Goal: Task Accomplishment & Management: Manage account settings

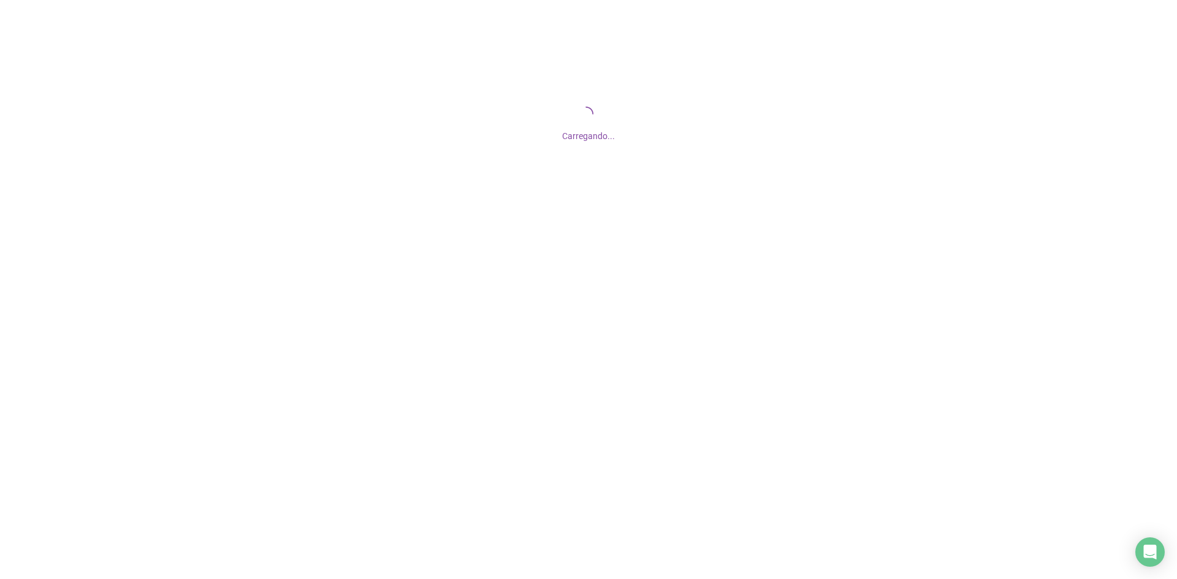
drag, startPoint x: 0, startPoint y: 0, endPoint x: 468, endPoint y: 209, distance: 513.0
click at [468, 209] on div "Carregando..." at bounding box center [588, 122] width 1177 height 245
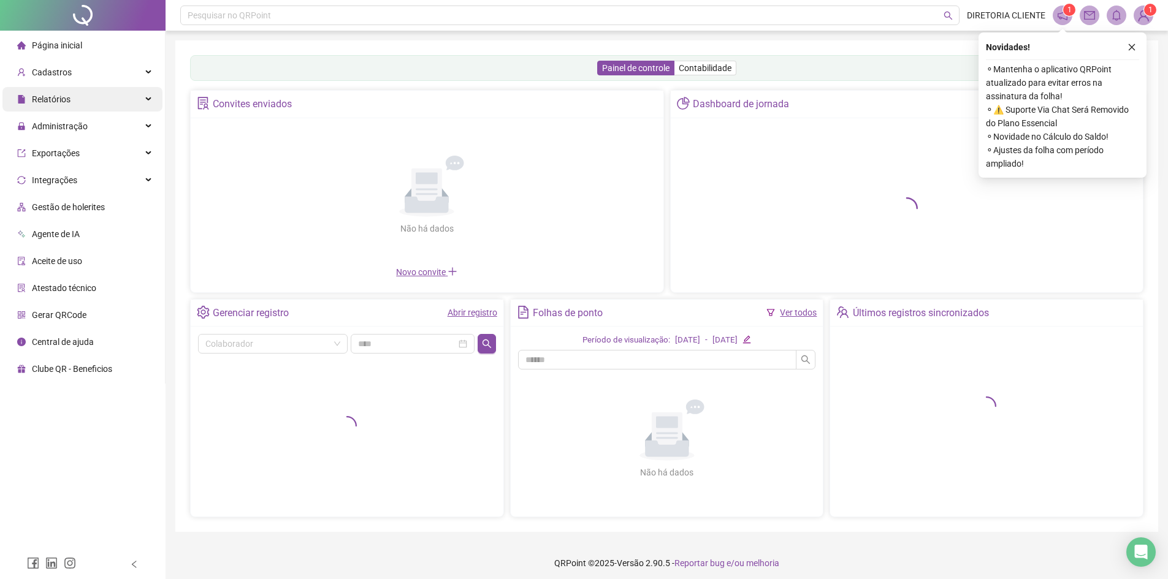
click at [104, 104] on div "Relatórios" at bounding box center [82, 99] width 160 height 25
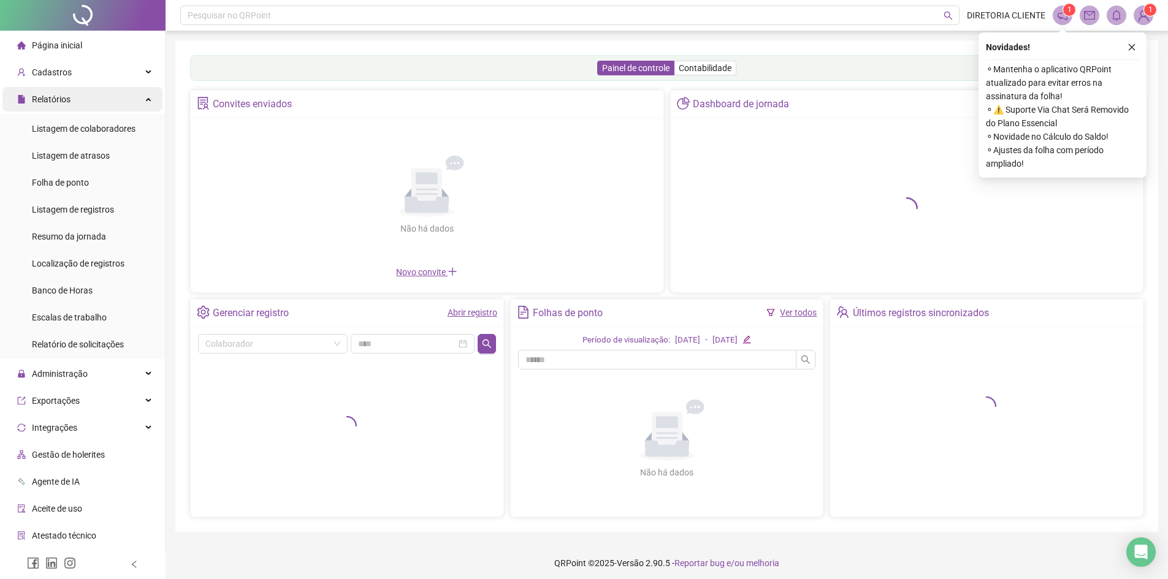
click at [122, 105] on div "Relatórios" at bounding box center [82, 99] width 160 height 25
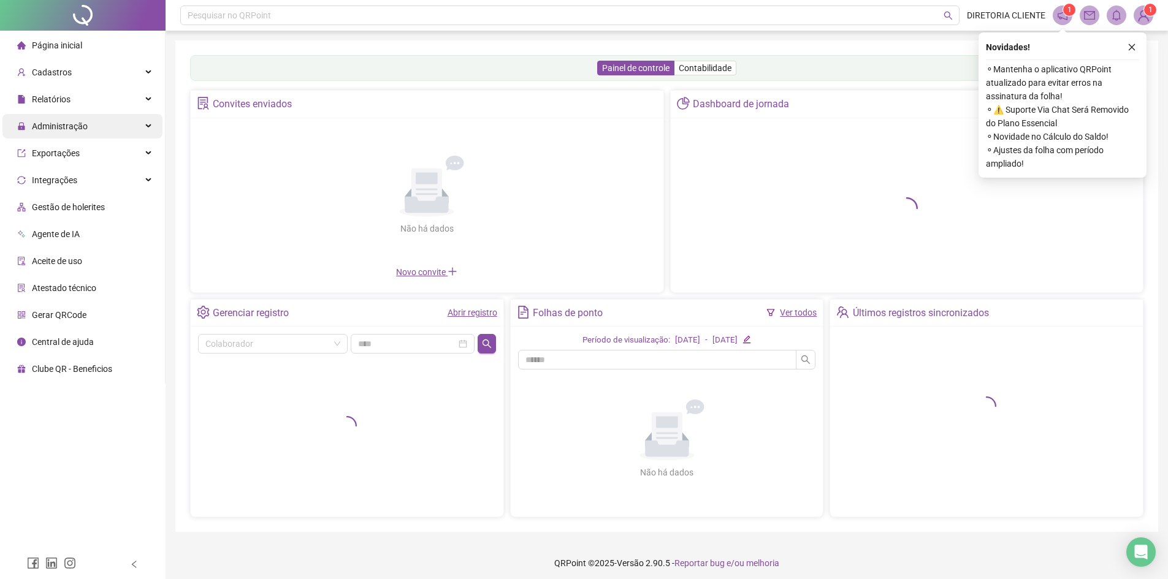
click at [123, 124] on div "Administração" at bounding box center [82, 126] width 160 height 25
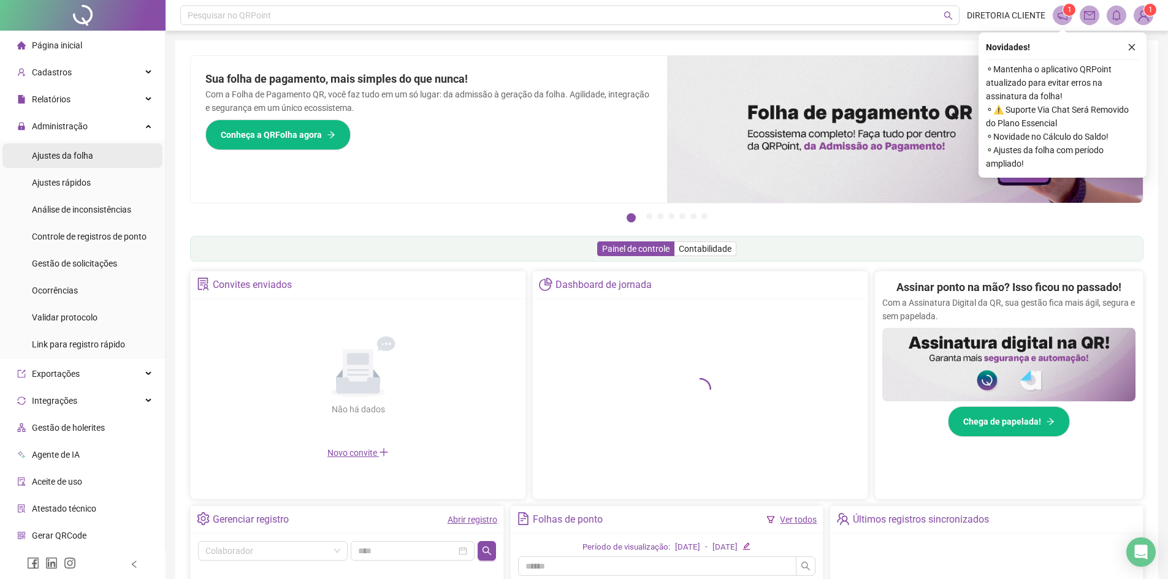
click at [67, 151] on span "Ajustes da folha" at bounding box center [62, 156] width 61 height 10
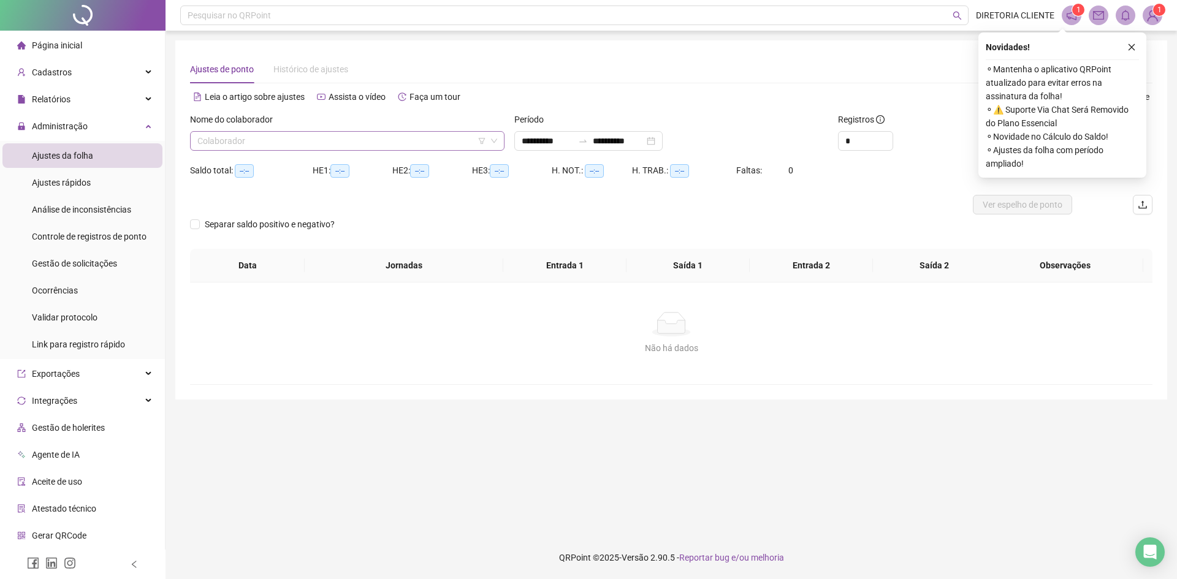
click at [218, 142] on input "search" at bounding box center [341, 141] width 289 height 18
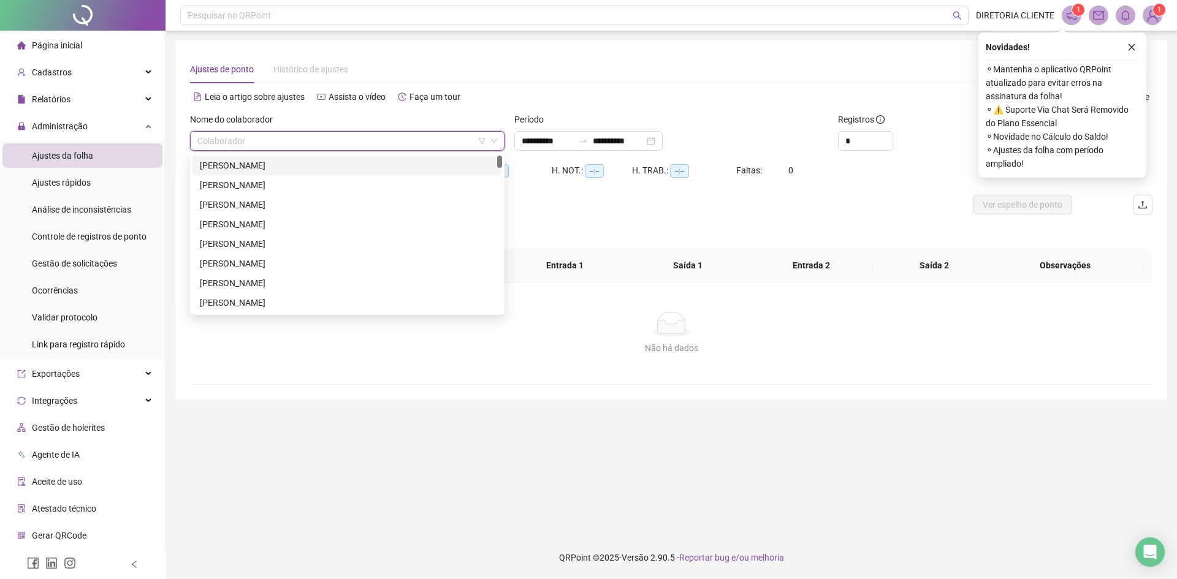
type input "**********"
type input "*****"
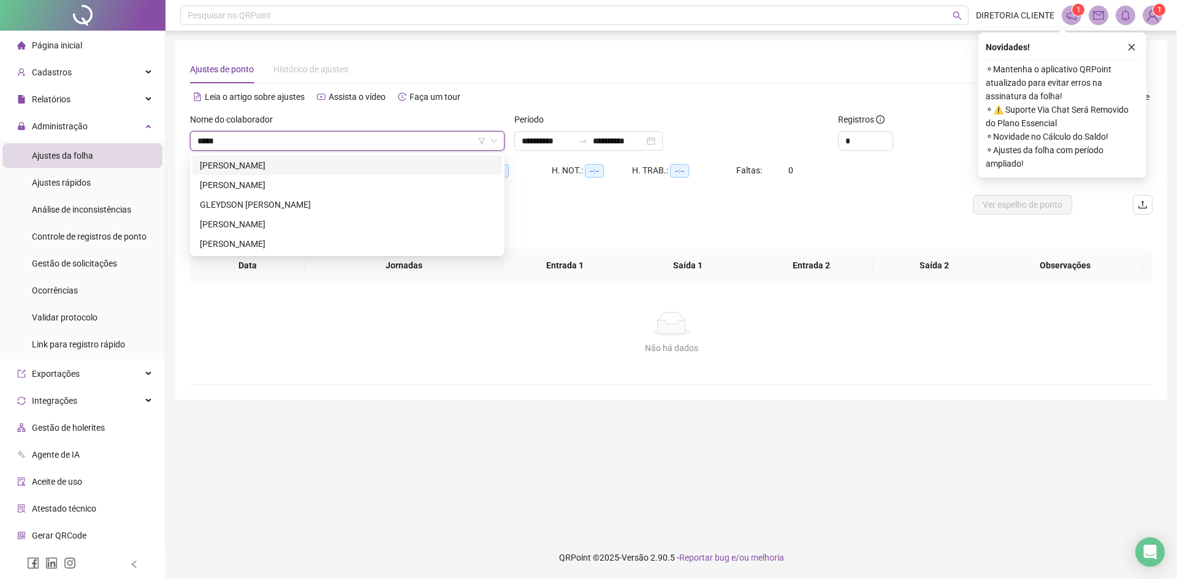
click at [294, 160] on div "[PERSON_NAME]" at bounding box center [347, 165] width 295 height 13
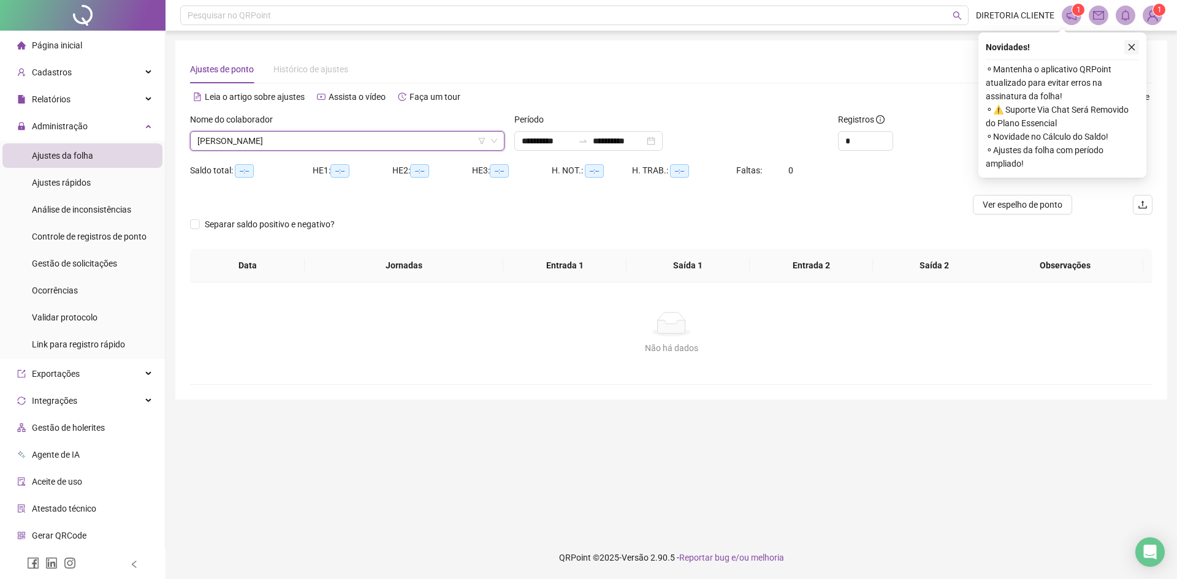
click at [1133, 42] on button "button" at bounding box center [1132, 47] width 15 height 15
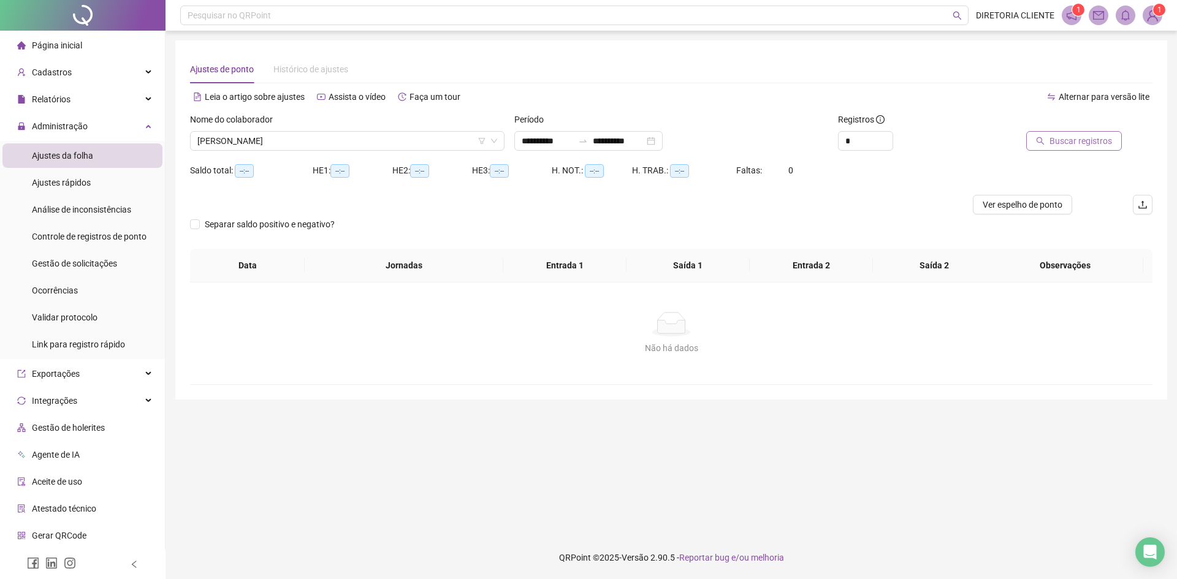
click at [1101, 137] on span "Buscar registros" at bounding box center [1081, 140] width 63 height 13
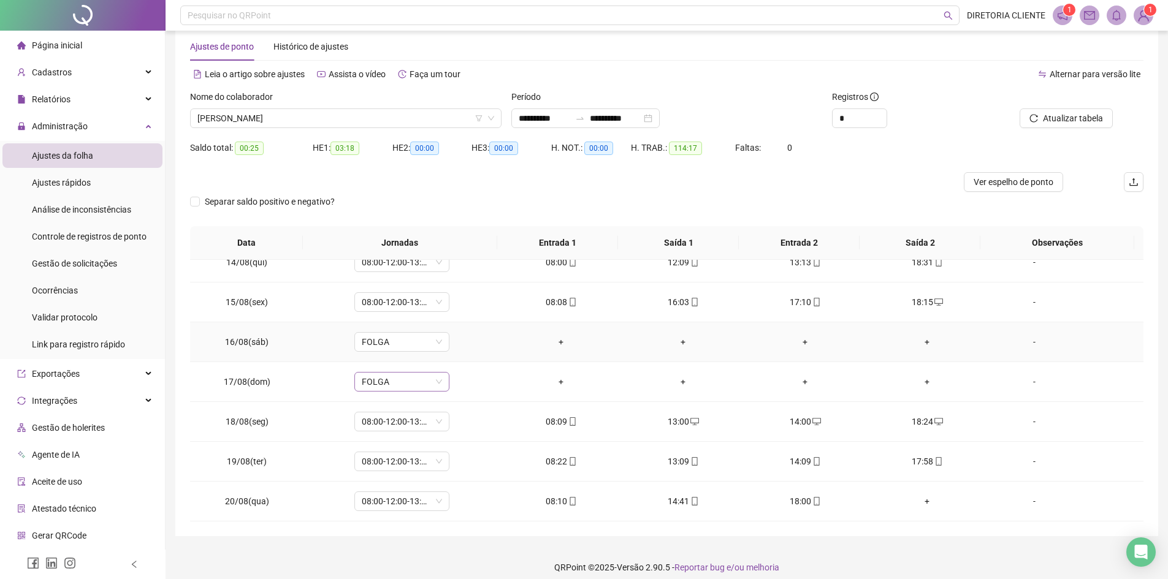
scroll to position [32, 0]
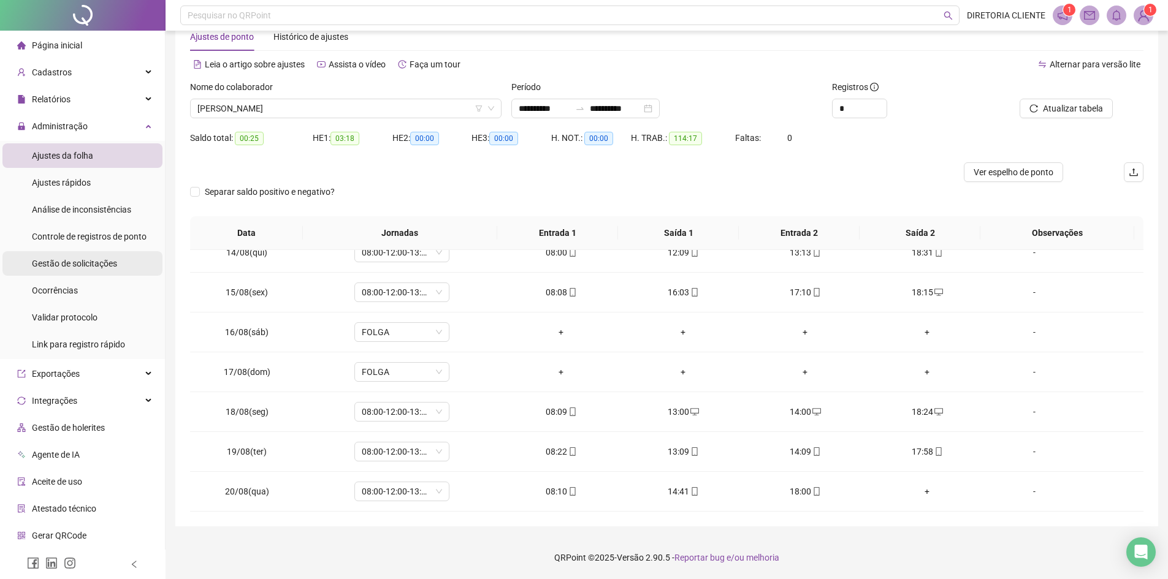
click at [74, 264] on span "Gestão de solicitações" at bounding box center [74, 264] width 85 height 10
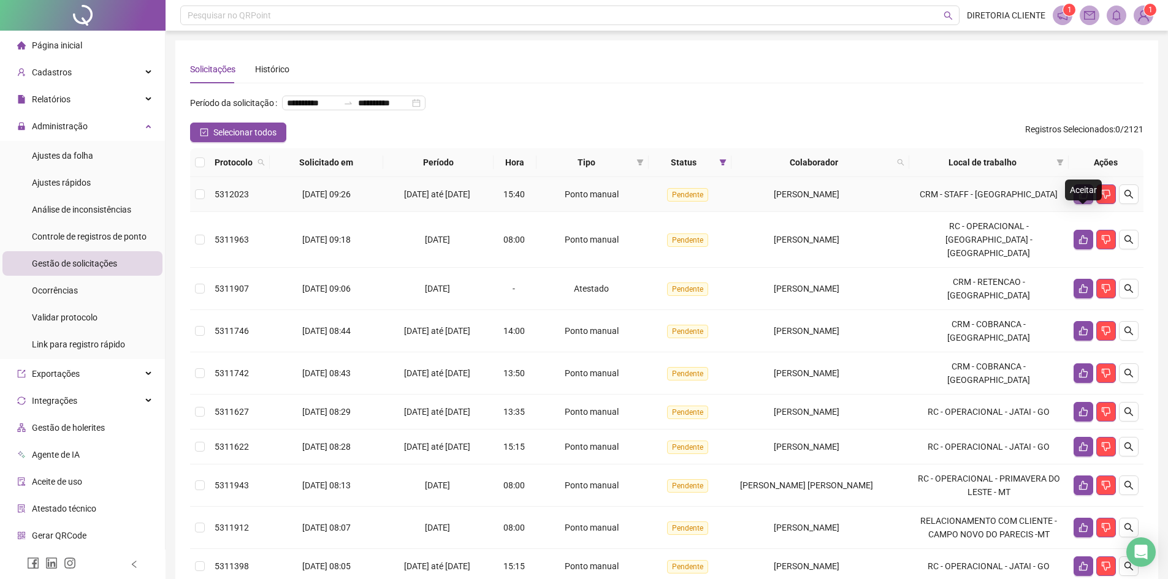
click at [1086, 199] on icon "like" at bounding box center [1084, 194] width 10 height 10
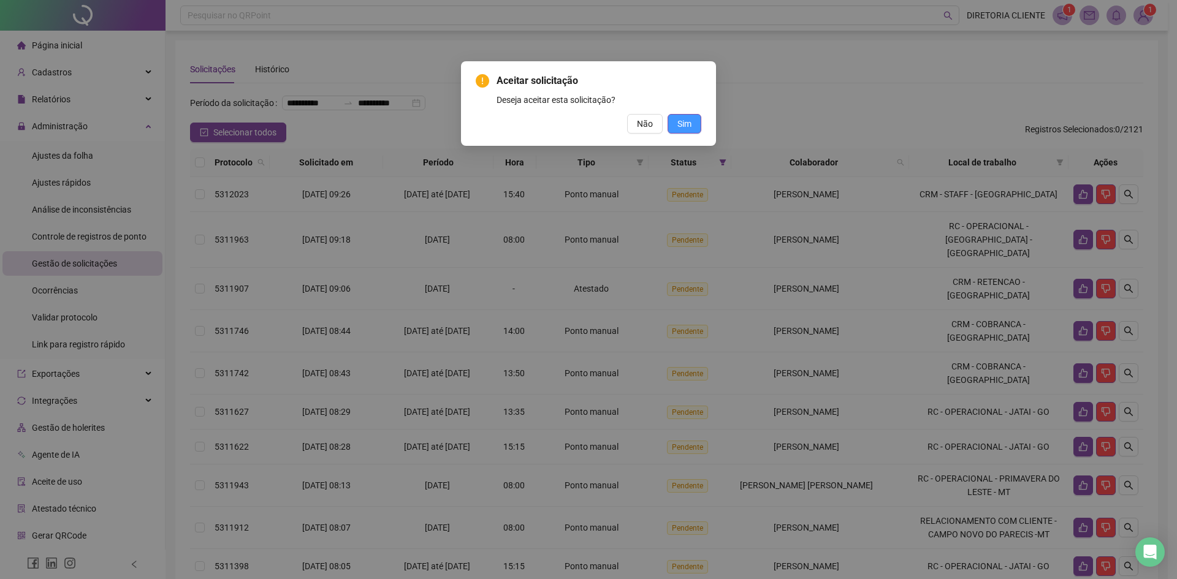
click at [682, 126] on span "Sim" at bounding box center [685, 123] width 14 height 13
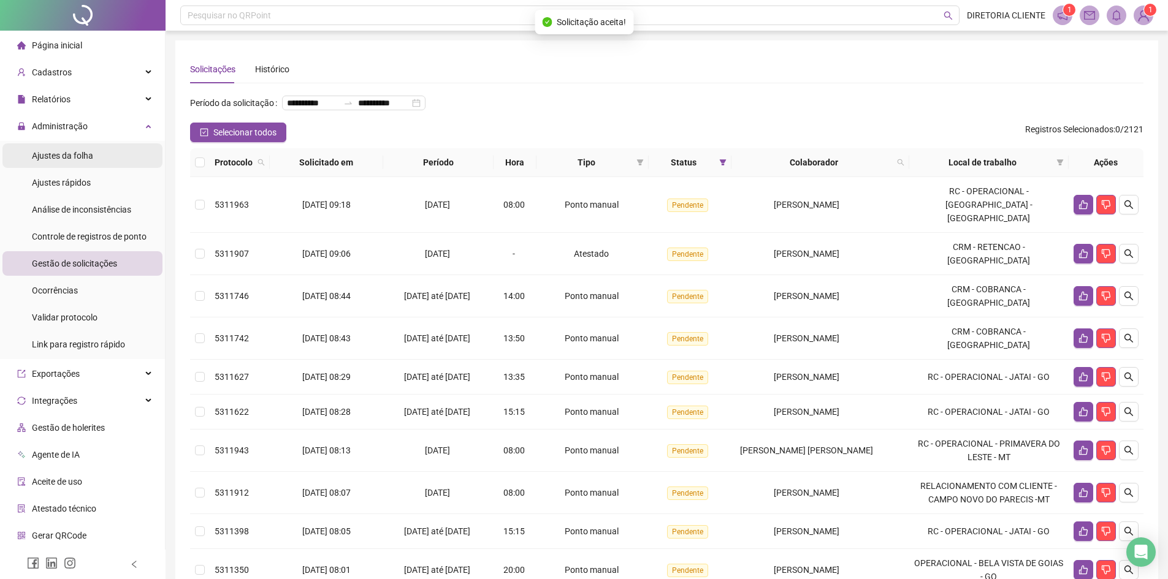
click at [87, 156] on span "Ajustes da folha" at bounding box center [62, 156] width 61 height 10
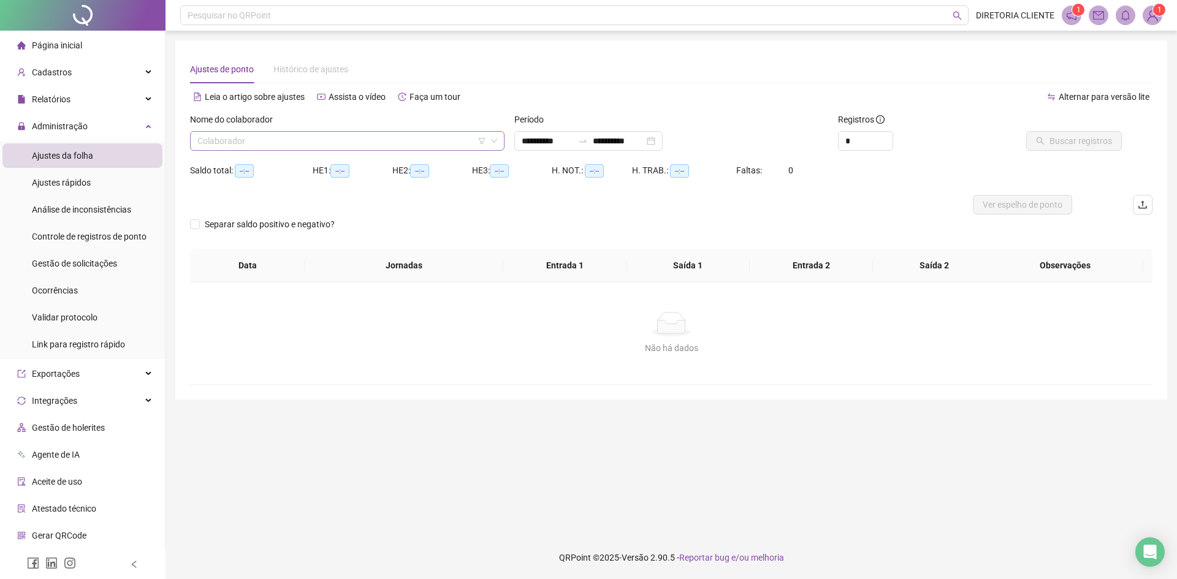
click at [220, 149] on input "search" at bounding box center [341, 141] width 289 height 18
type input "**********"
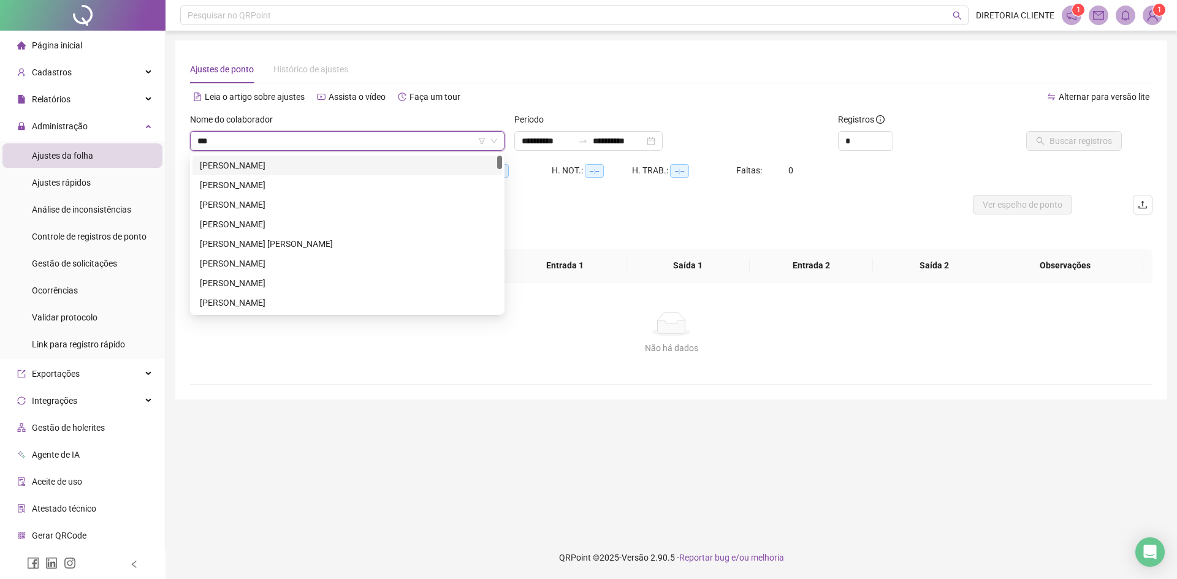
type input "****"
click at [294, 274] on div "[PERSON_NAME]" at bounding box center [348, 283] width 310 height 20
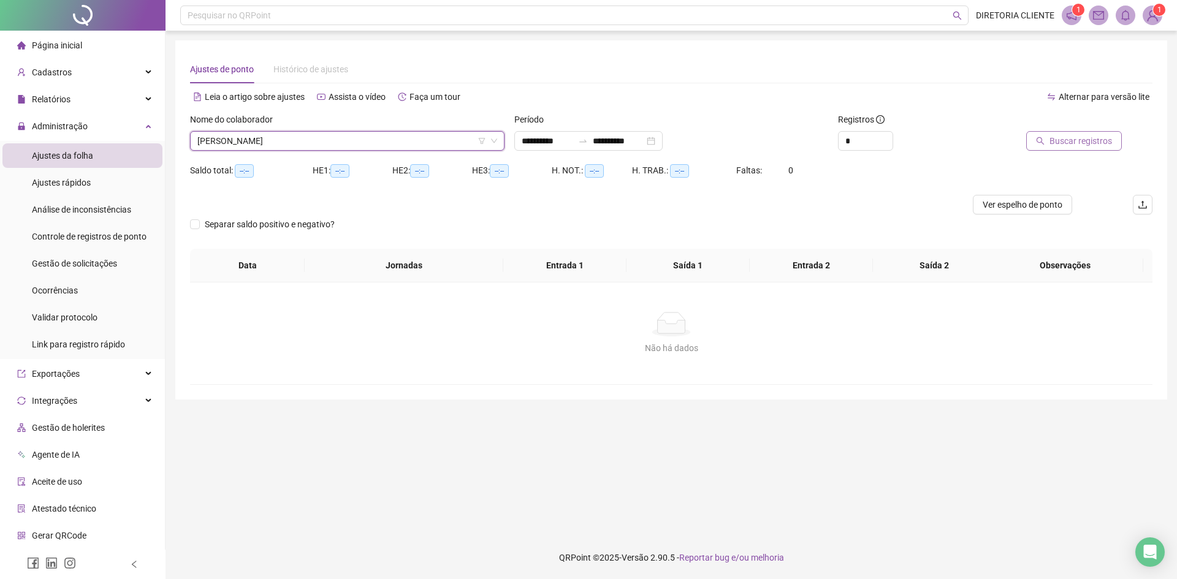
click at [1098, 143] on span "Buscar registros" at bounding box center [1081, 140] width 63 height 13
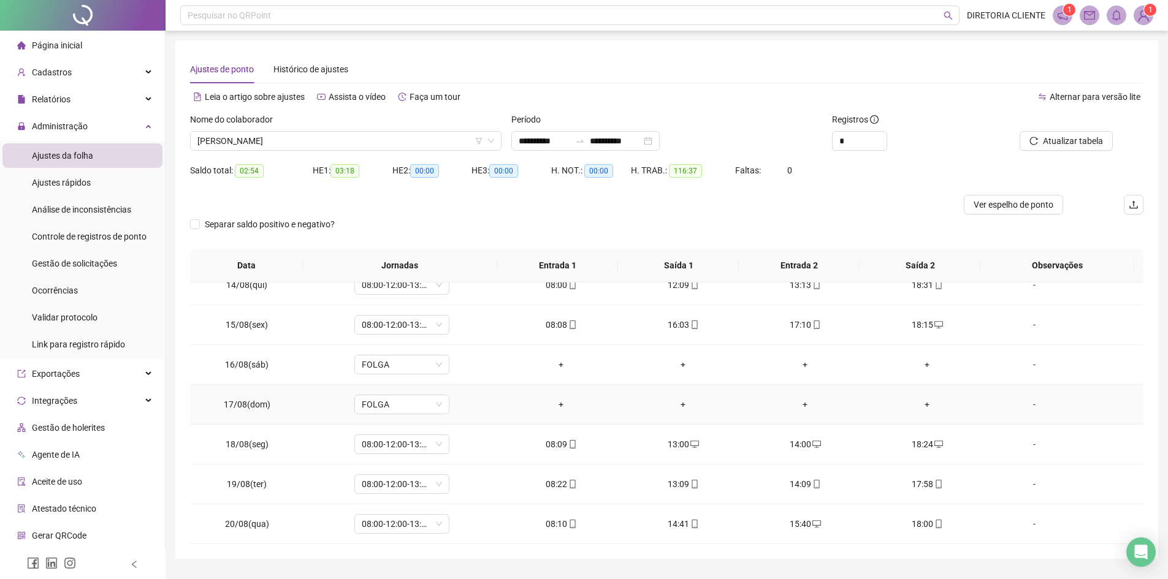
scroll to position [32, 0]
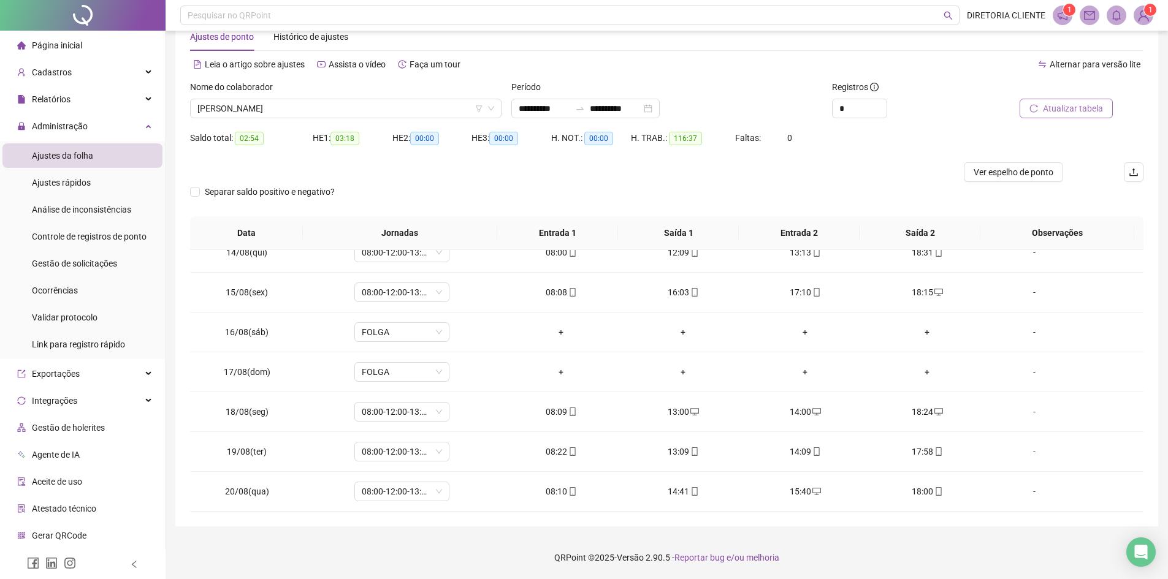
click at [1073, 102] on span "Atualizar tabela" at bounding box center [1073, 108] width 60 height 13
click at [1019, 165] on button "Ver espelho de ponto" at bounding box center [1013, 172] width 99 height 20
